Goal: Task Accomplishment & Management: Complete application form

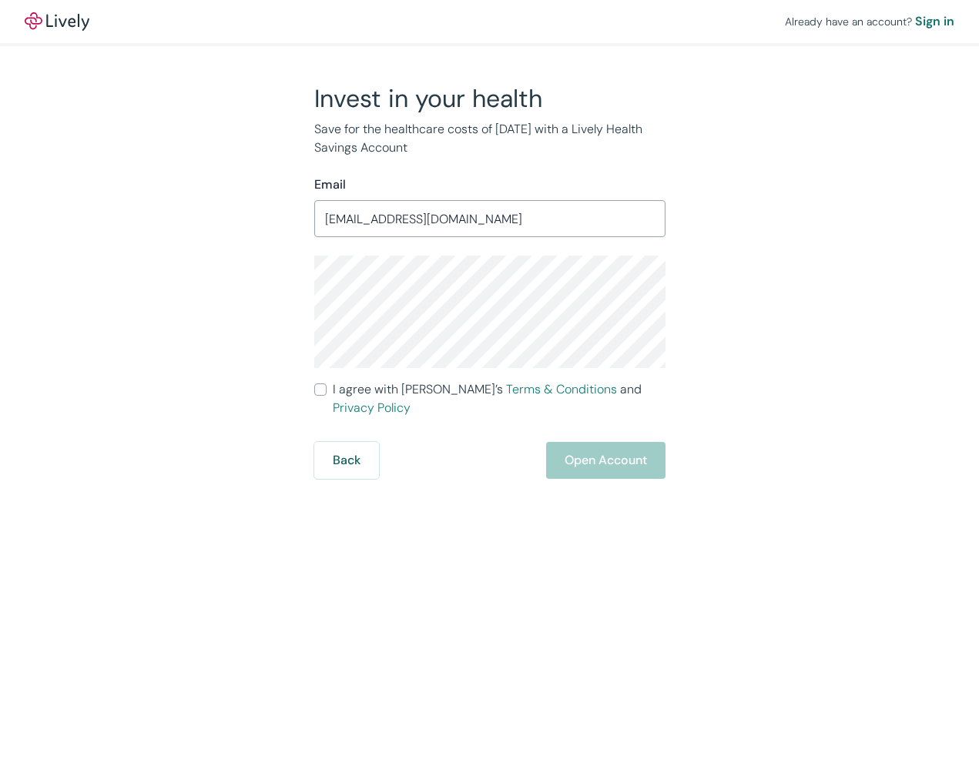
click at [321, 393] on input "I agree with Lively’s Terms & Conditions and Privacy Policy" at bounding box center [320, 390] width 12 height 12
checkbox input "true"
click at [575, 447] on button "Open Account" at bounding box center [605, 460] width 119 height 37
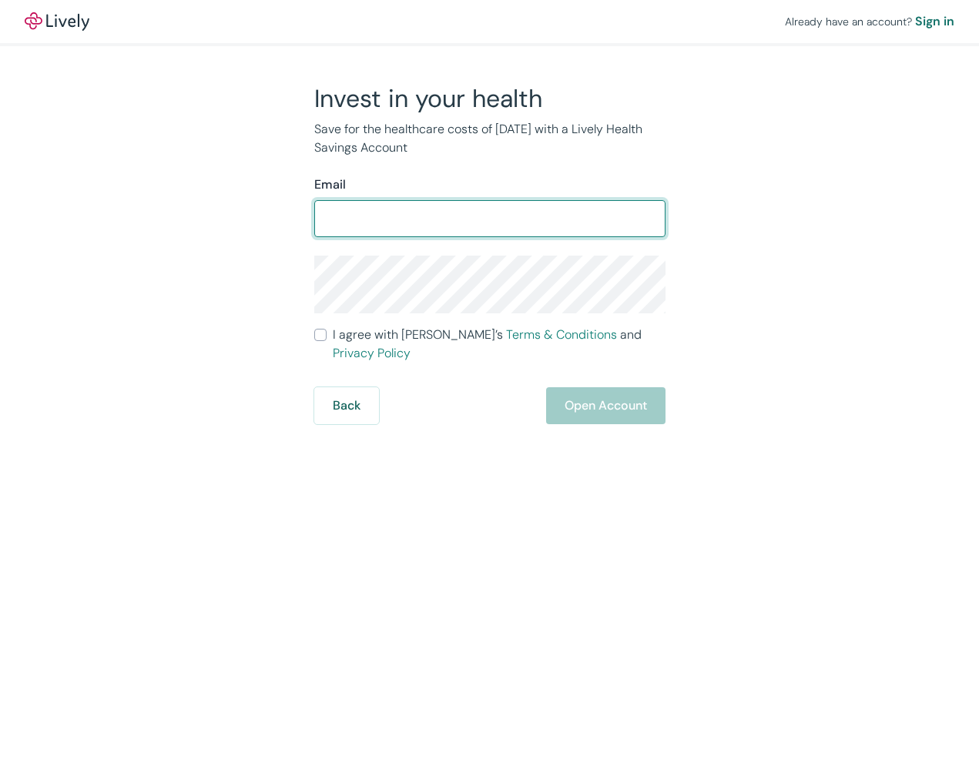
click at [665, 219] on div at bounding box center [665, 219] width 0 height 0
drag, startPoint x: 468, startPoint y: 230, endPoint x: 304, endPoint y: 213, distance: 164.2
click at [304, 213] on div "Invest in your health Save for the healthcare costs of tomorrow with a Lively H…" at bounding box center [481, 253] width 370 height 341
type input "[EMAIL_ADDRESS][DOMAIN_NAME]"
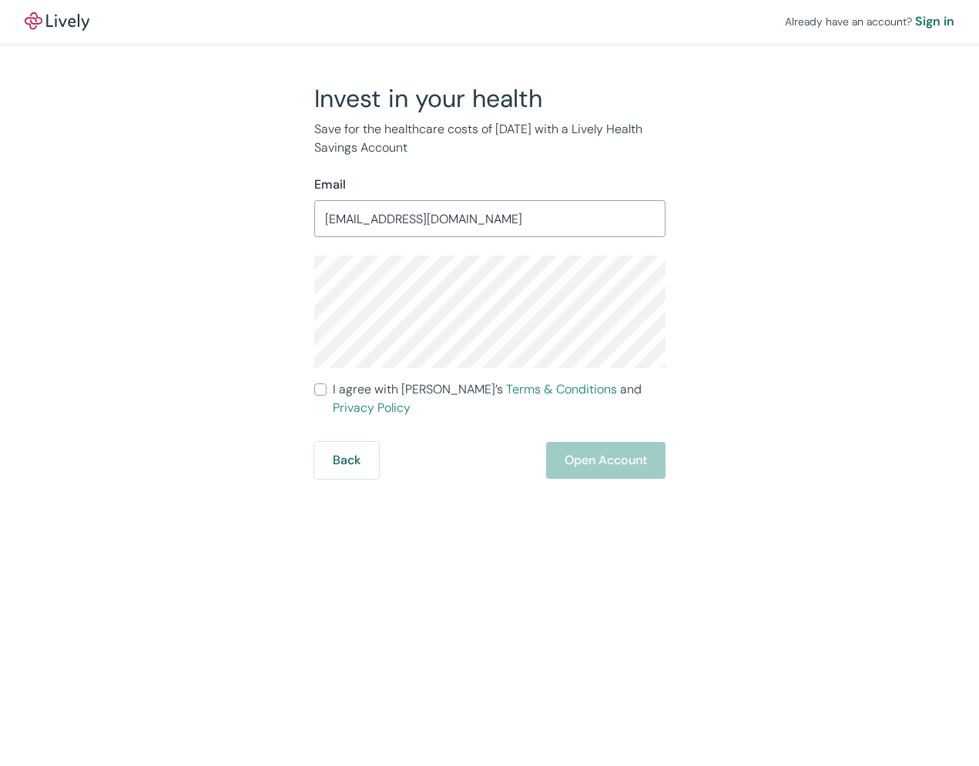
click at [317, 391] on input "I agree with Lively’s Terms & Conditions and Privacy Policy" at bounding box center [320, 390] width 12 height 12
checkbox input "true"
click at [607, 448] on button "Open Account" at bounding box center [605, 460] width 119 height 37
